Goal: Transaction & Acquisition: Obtain resource

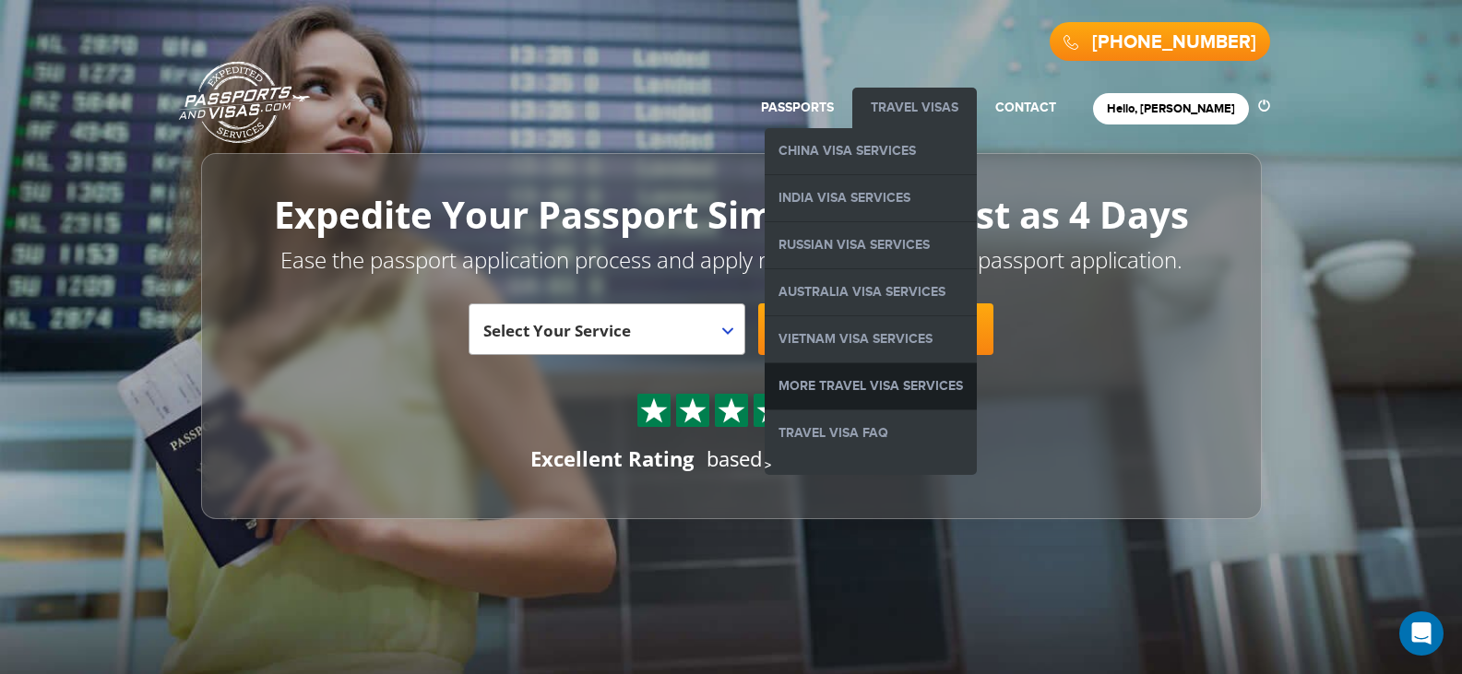
click at [909, 387] on link "More Travel Visa Services" at bounding box center [871, 386] width 212 height 46
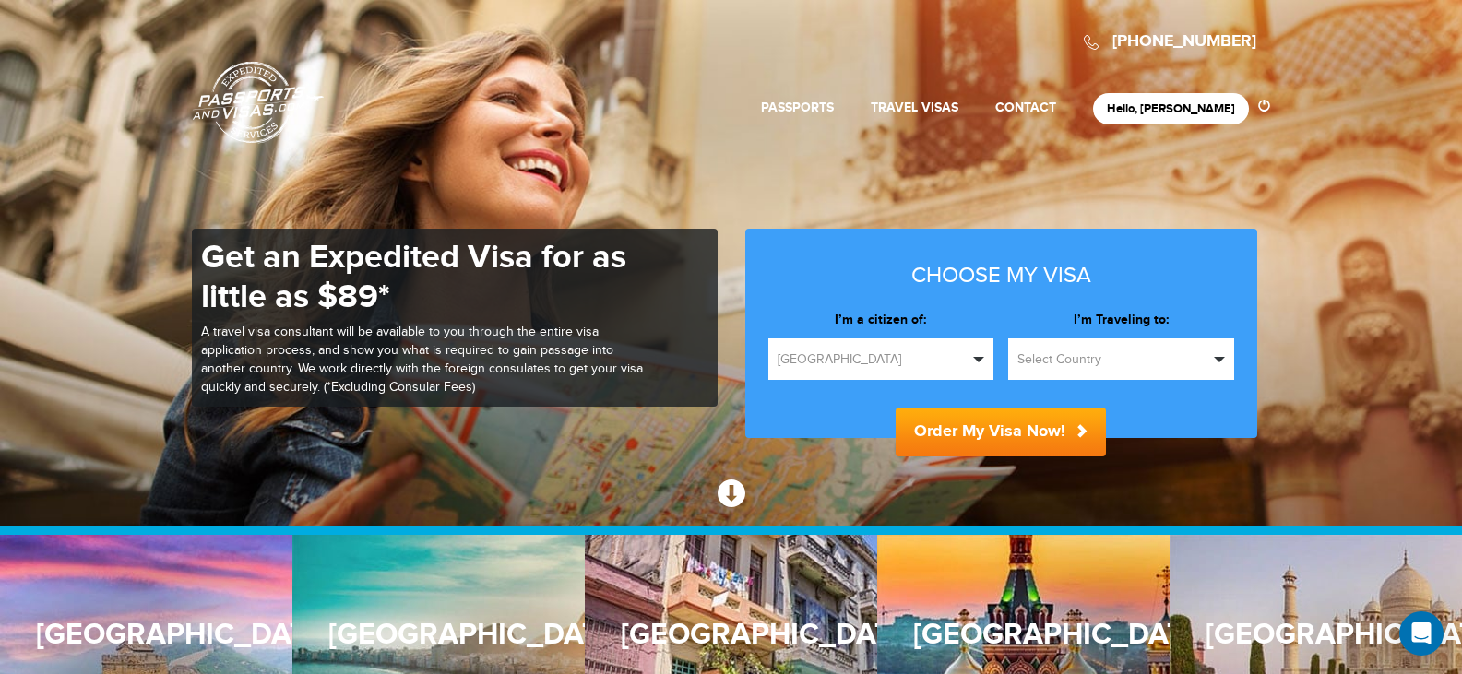
click at [874, 358] on span "[GEOGRAPHIC_DATA]" at bounding box center [873, 359] width 191 height 18
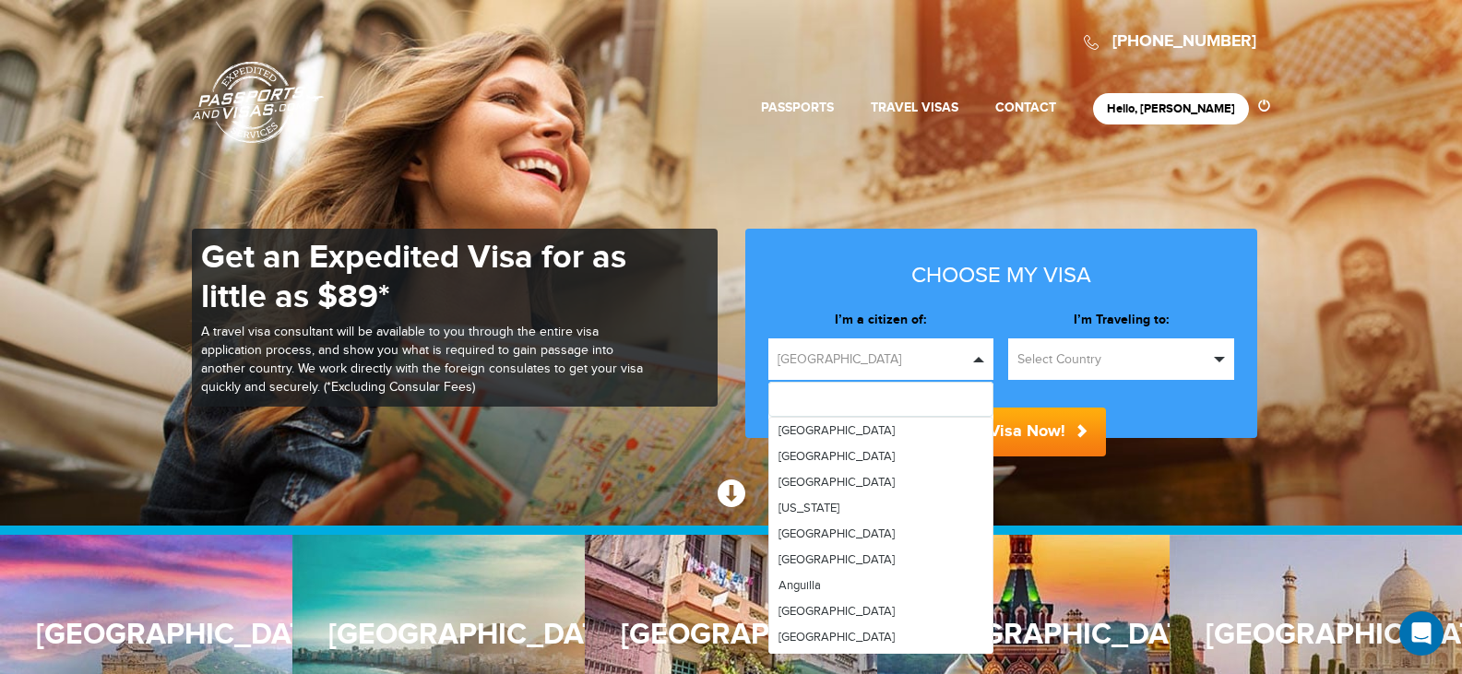
click at [1081, 355] on span "Select Country" at bounding box center [1112, 359] width 191 height 18
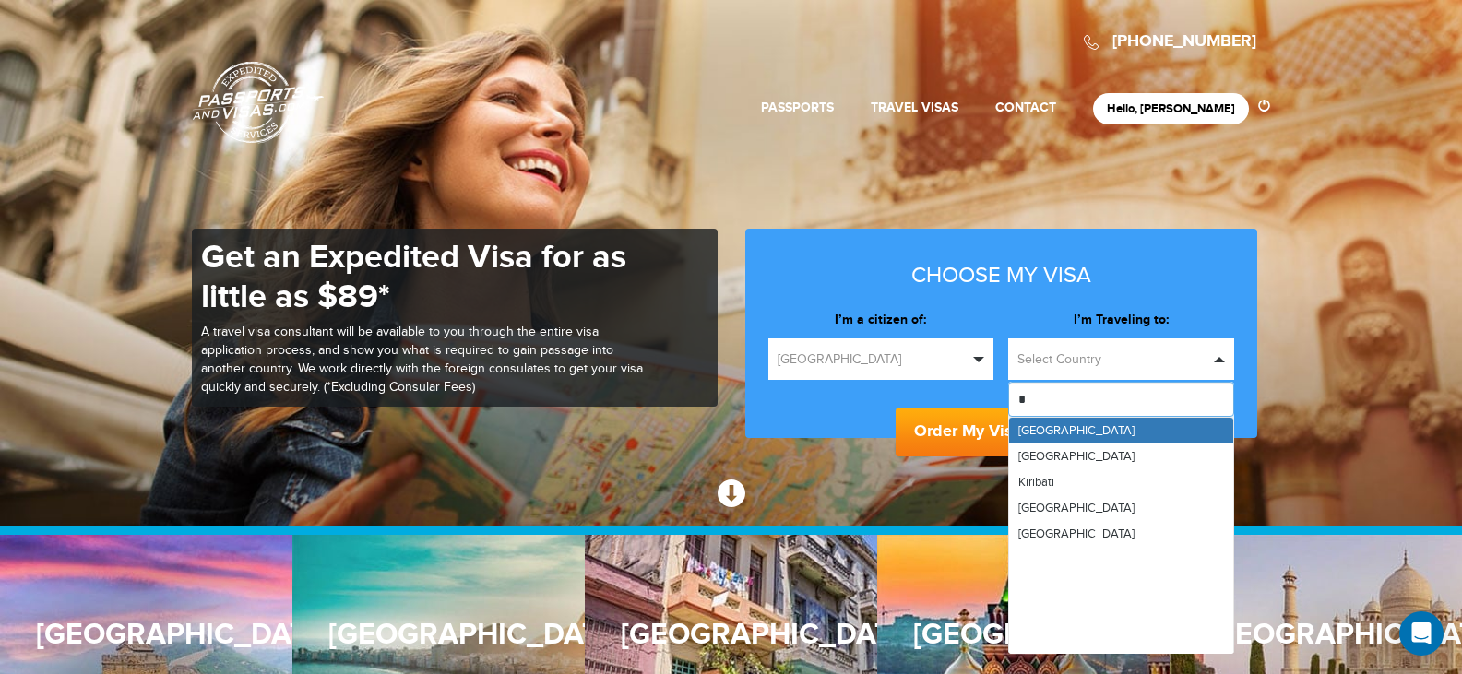
type input "**"
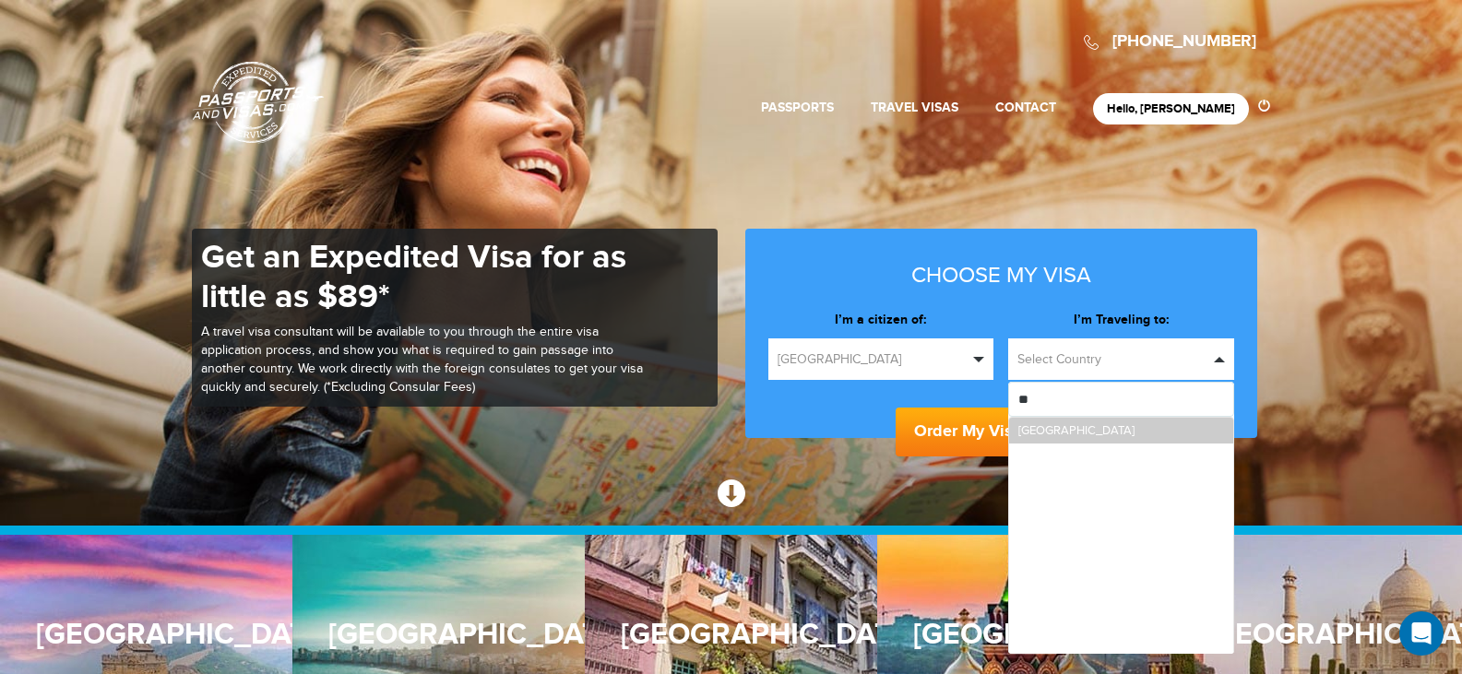
click at [1067, 437] on link "[GEOGRAPHIC_DATA]" at bounding box center [1121, 431] width 224 height 26
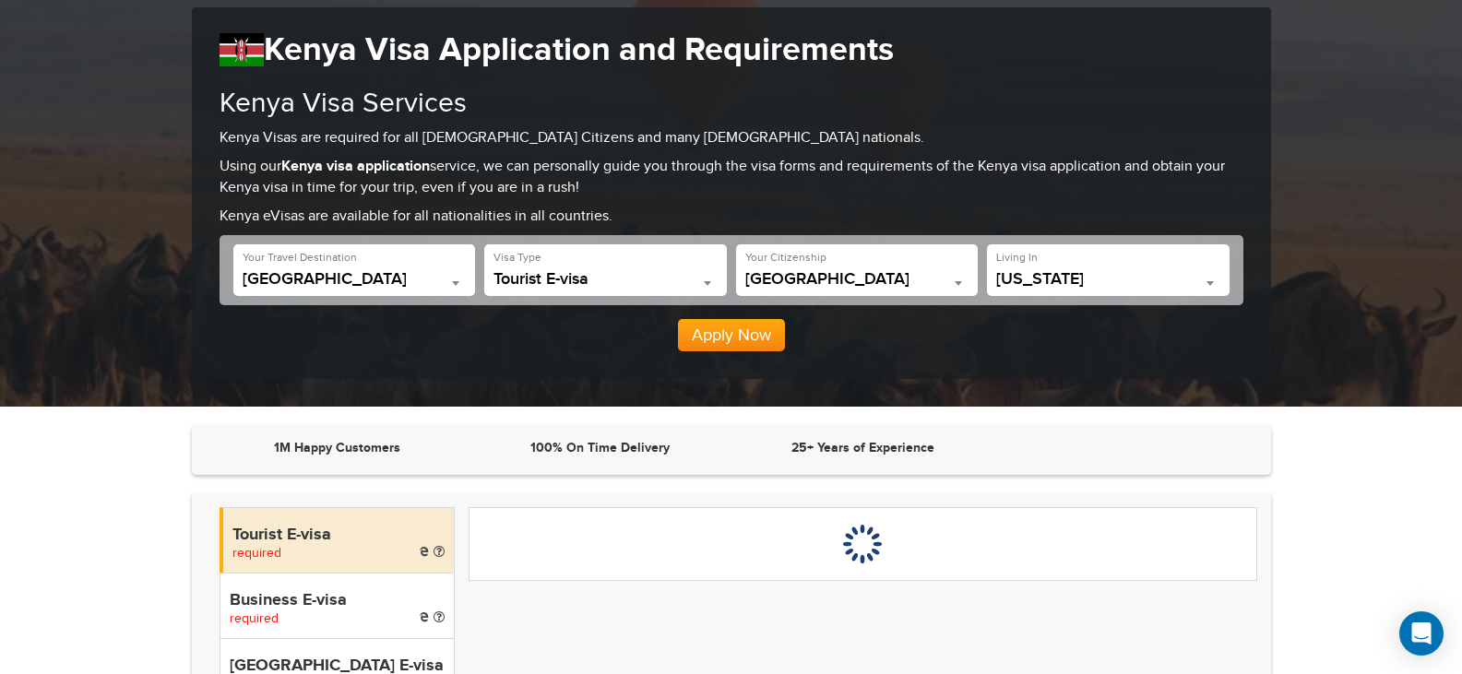
scroll to position [277, 0]
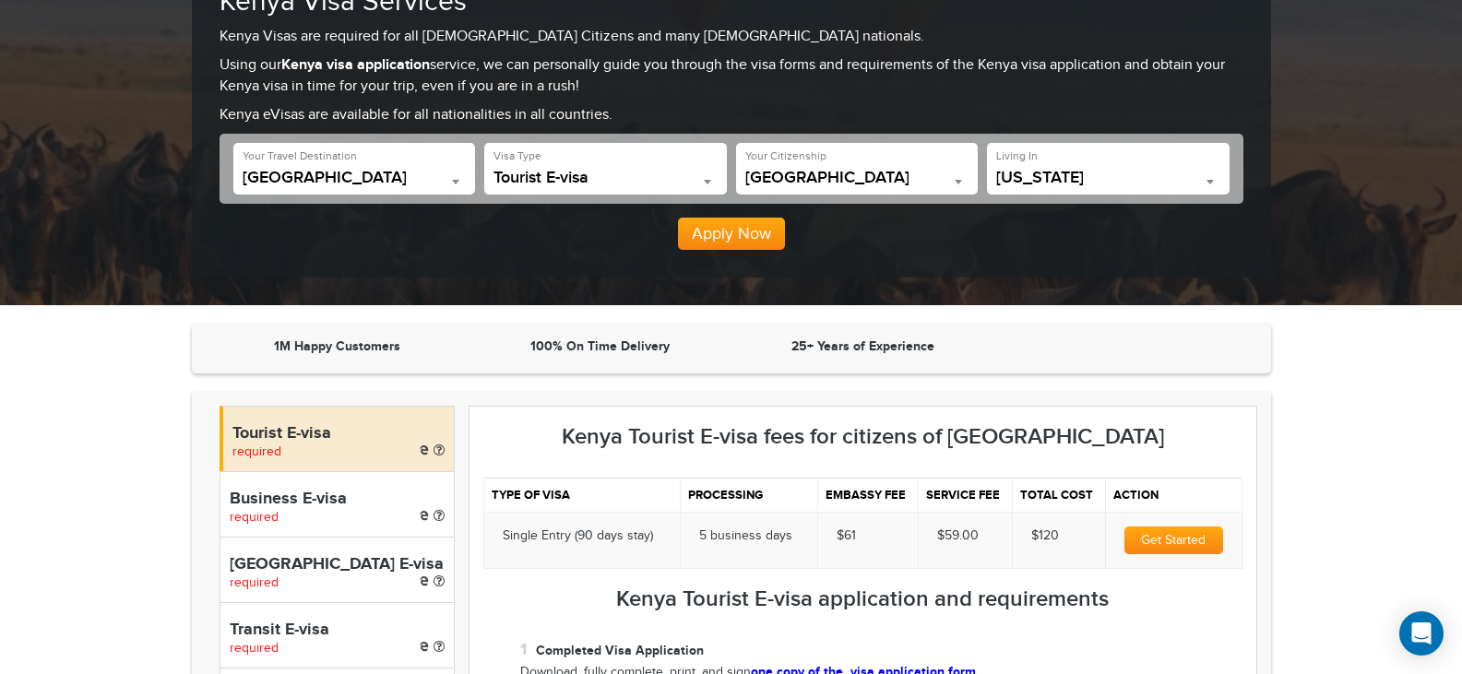
click at [856, 250] on div "Apply Now" at bounding box center [732, 227] width 1024 height 47
